Goal: Information Seeking & Learning: Understand process/instructions

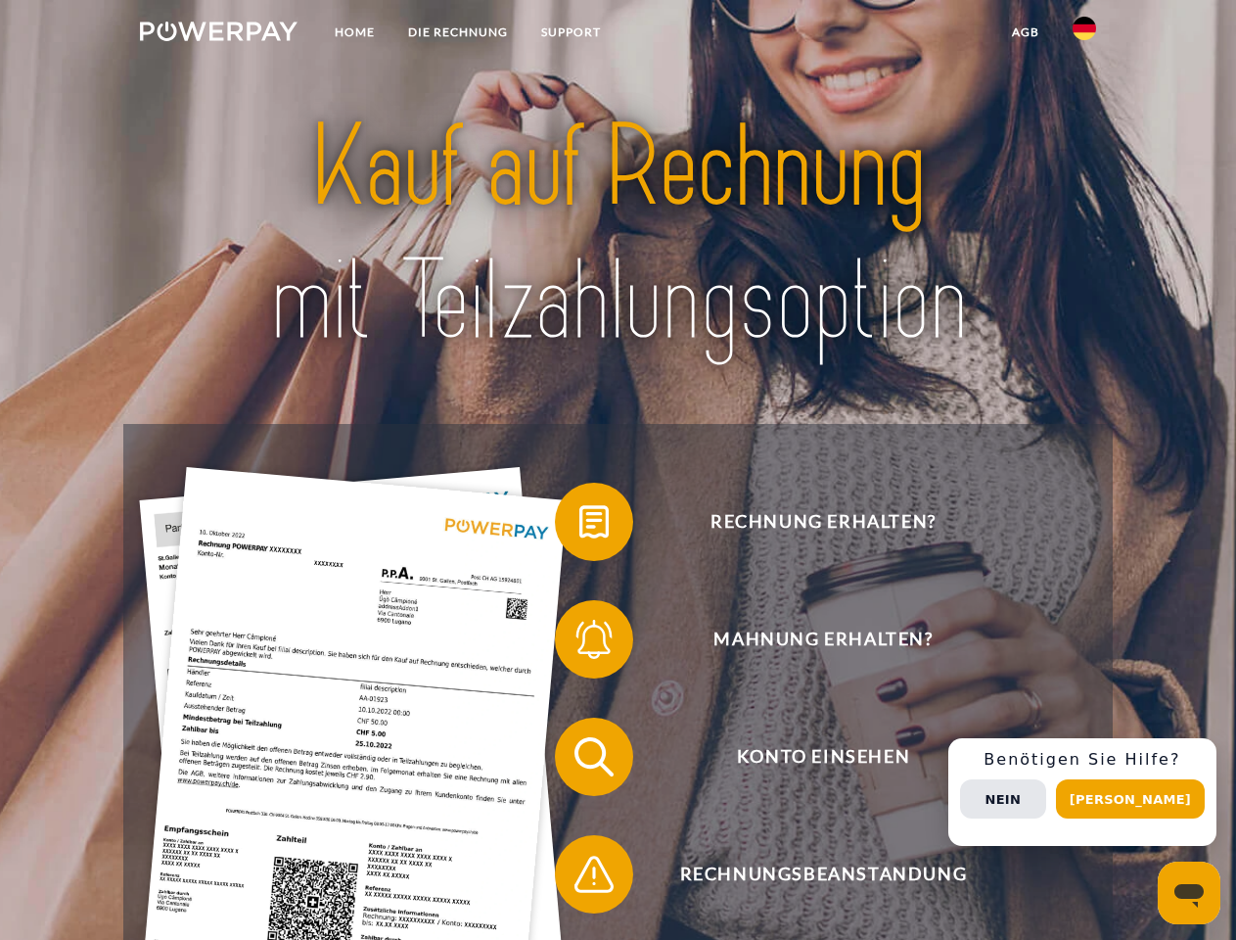
click at [218, 34] on img at bounding box center [219, 32] width 158 height 20
click at [1085, 34] on img at bounding box center [1084, 28] width 23 height 23
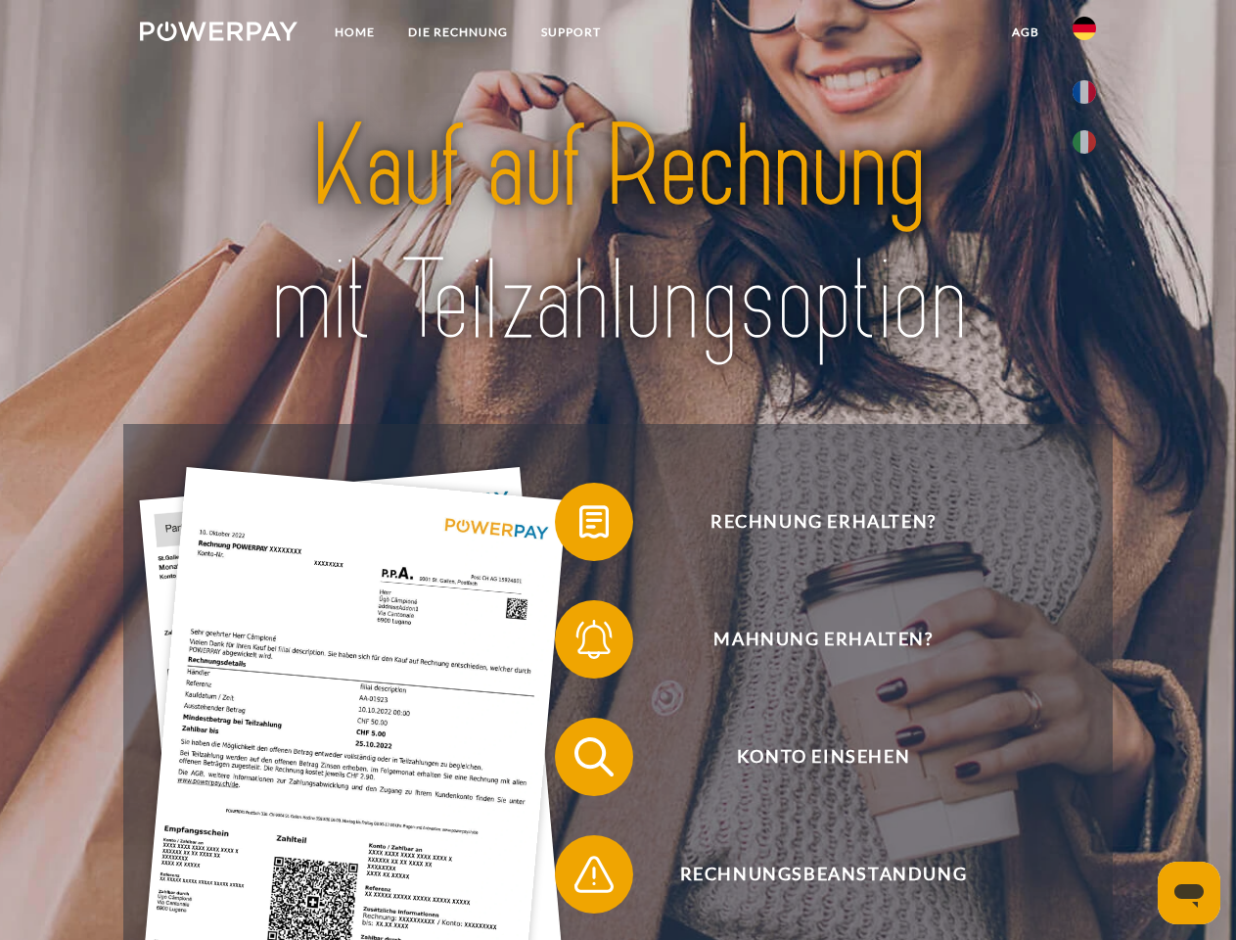
click at [1025, 32] on link "agb" at bounding box center [1026, 32] width 61 height 35
click at [580, 526] on span at bounding box center [565, 522] width 98 height 98
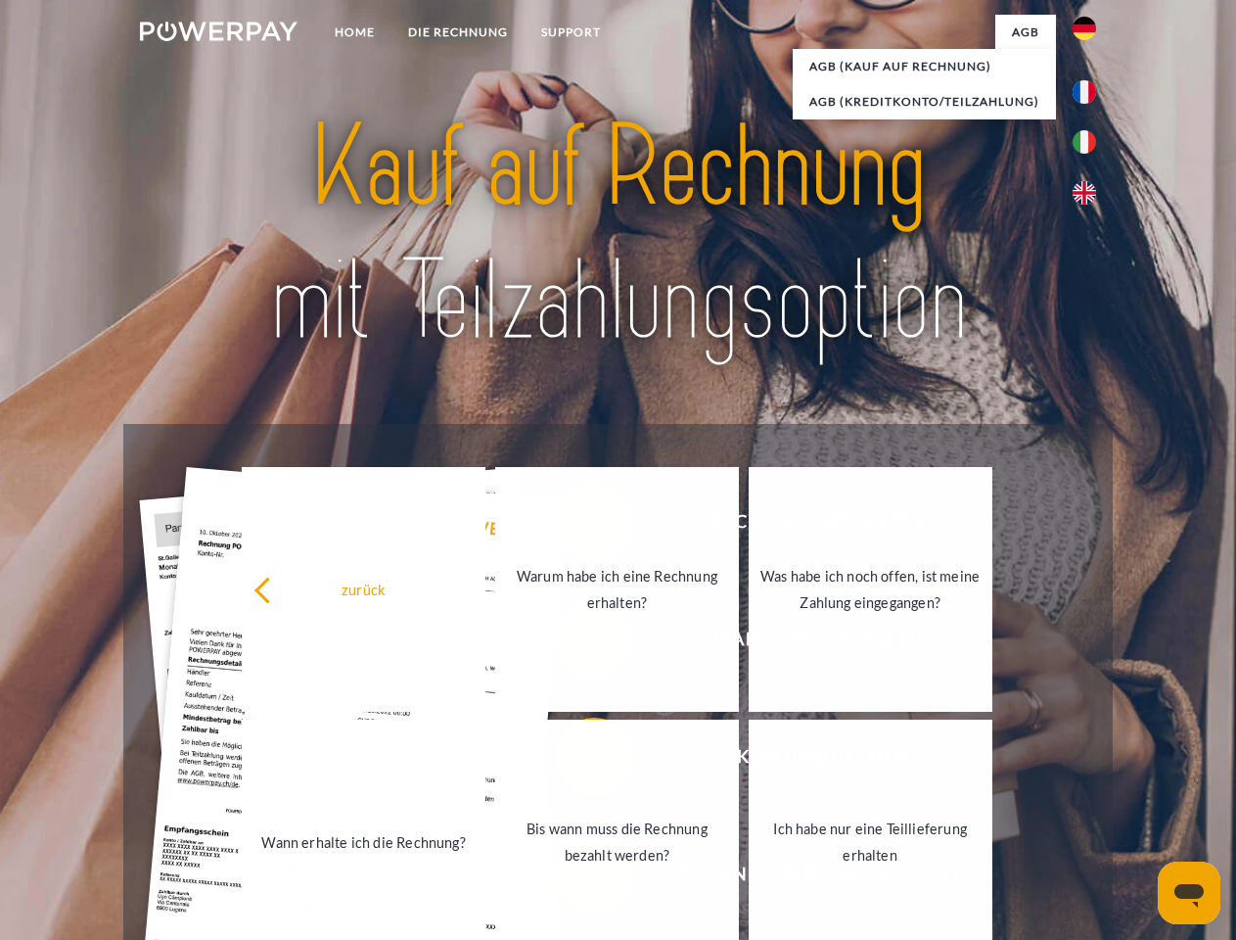
click at [580, 643] on div "zurück Warum habe ich eine Rechnung erhalten? Was habe ich noch offen, ist mein…" at bounding box center [617, 715] width 791 height 505
click at [580, 761] on link "Bis wann muss die Rechnung bezahlt werden?" at bounding box center [617, 842] width 244 height 245
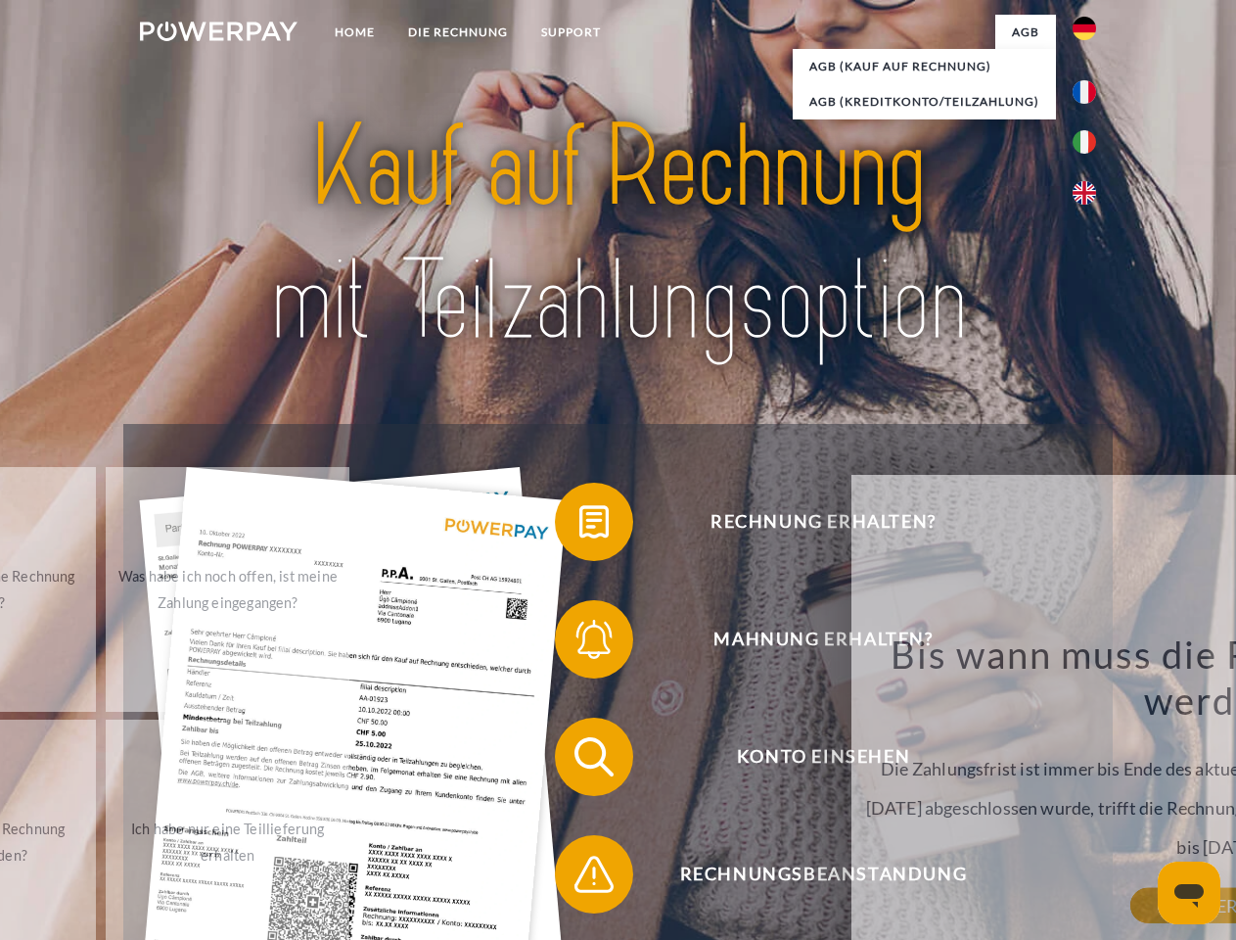
click at [580, 878] on span at bounding box center [565, 874] width 98 height 98
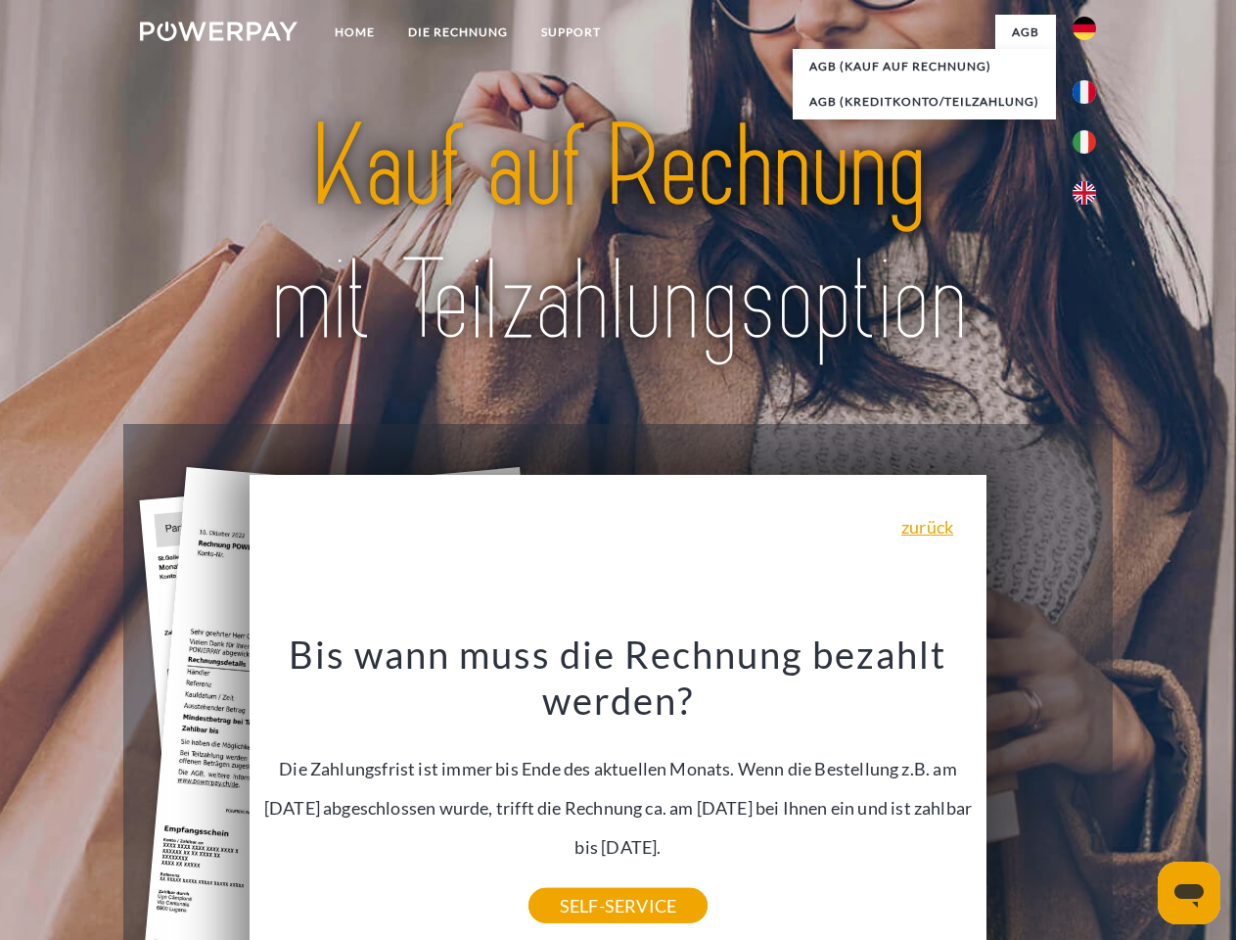
click at [1090, 792] on div "Rechnung erhalten? Mahnung erhalten? Konto einsehen" at bounding box center [617, 815] width 989 height 783
click at [1042, 796] on span "Konto einsehen" at bounding box center [823, 757] width 480 height 78
click at [1138, 799] on header "Home DIE RECHNUNG SUPPORT" at bounding box center [618, 676] width 1236 height 1352
